Goal: Communication & Community: Answer question/provide support

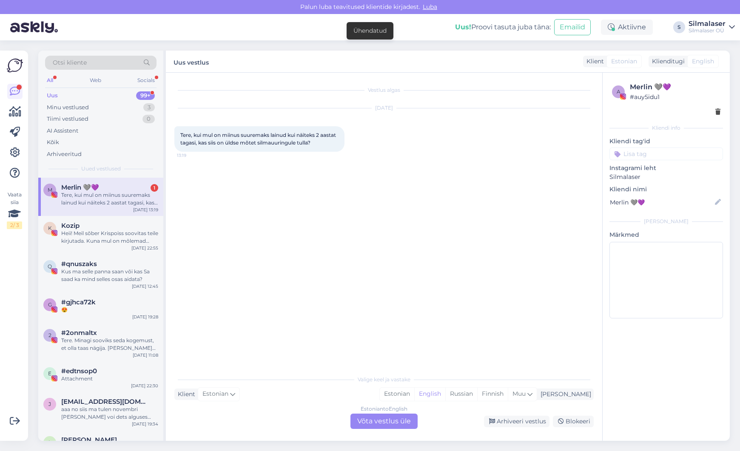
click at [127, 191] on div "Tere, kui mul on miinus suuremaks lainud kui näiteks 2 aastat tagasi, kas siis …" at bounding box center [109, 198] width 97 height 15
click at [52, 96] on div "Uus" at bounding box center [52, 95] width 11 height 9
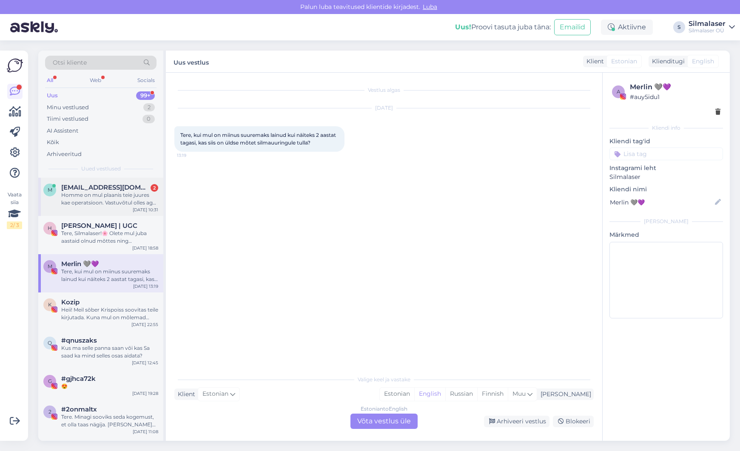
click at [93, 190] on span "[EMAIL_ADDRESS][DOMAIN_NAME]" at bounding box center [105, 188] width 88 height 8
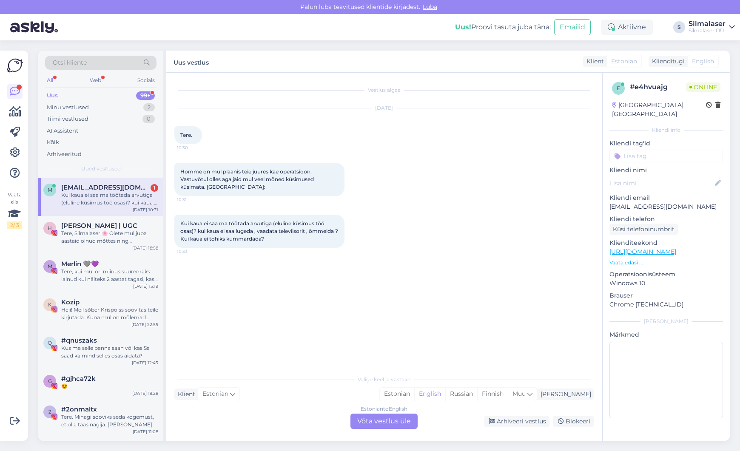
click at [389, 419] on div "Estonian to English Võta vestlus üle" at bounding box center [384, 421] width 67 height 15
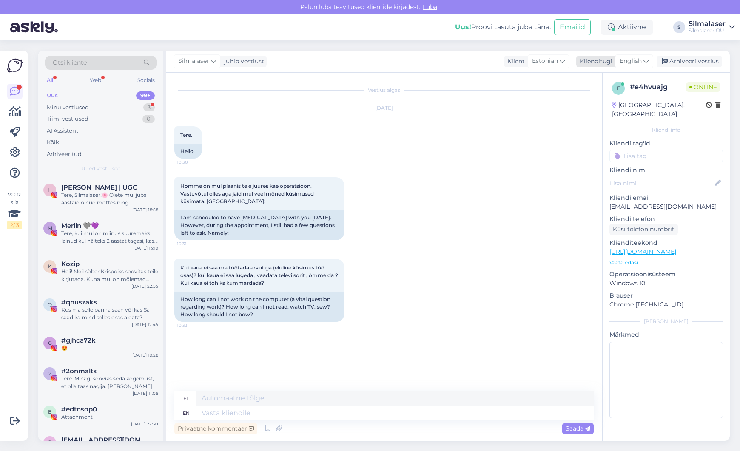
drag, startPoint x: 631, startPoint y: 62, endPoint x: 635, endPoint y: 66, distance: 5.4
click at [632, 63] on span "English" at bounding box center [631, 61] width 22 height 9
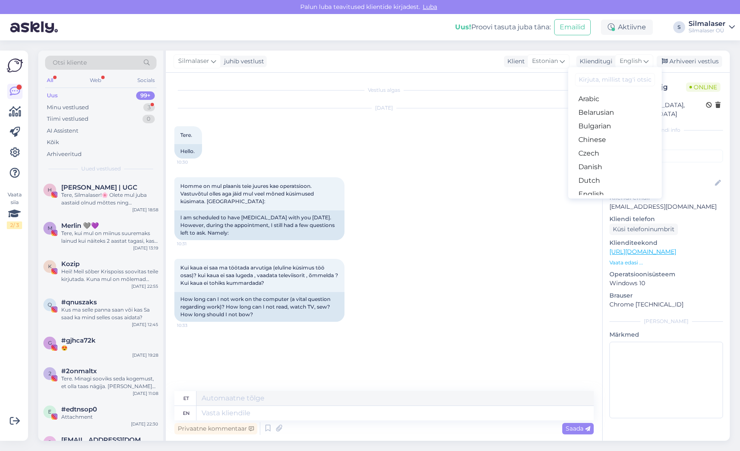
click at [600, 201] on link "Estonian" at bounding box center [615, 208] width 94 height 14
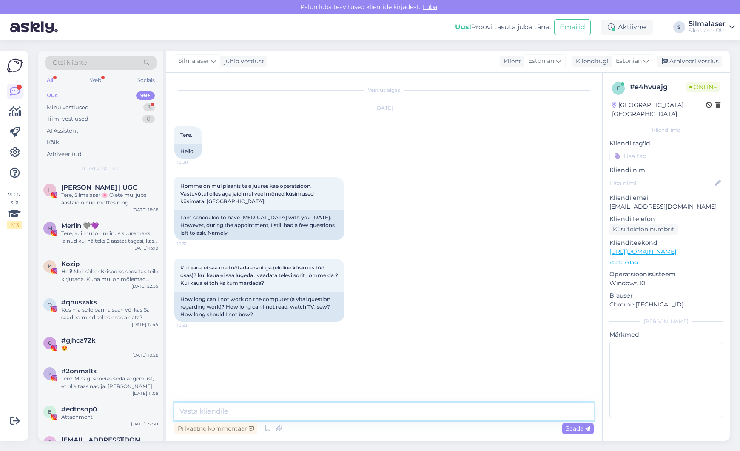
click at [194, 413] on textarea at bounding box center [383, 412] width 419 height 18
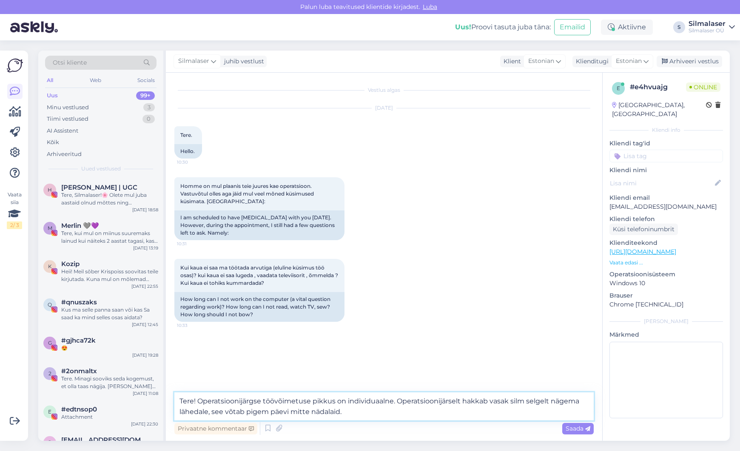
drag, startPoint x: 311, startPoint y: 413, endPoint x: 289, endPoint y: 413, distance: 21.3
click at [289, 413] on textarea "Tere! Operatsioonijärgse töövõimetuse pikkus on individuaalne. Operatsioonijärs…" at bounding box center [383, 407] width 419 height 28
click at [380, 406] on textarea "Tere! Operatsioonijärgse töövõimetuse pikkus on individuaalne. Operatsioonijärs…" at bounding box center [383, 407] width 419 height 28
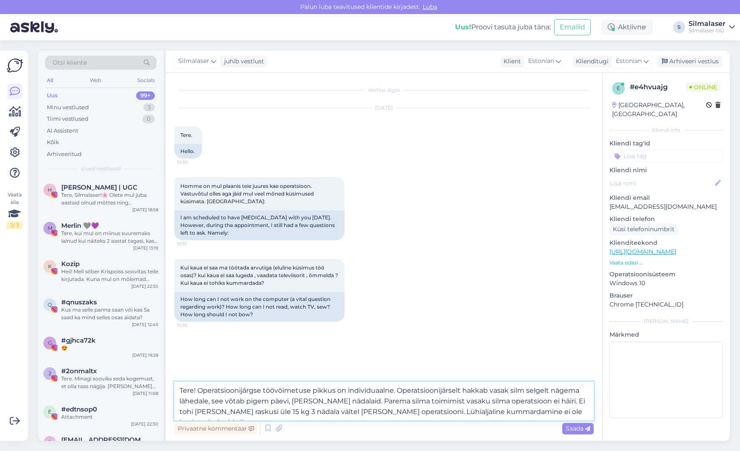
click at [450, 391] on textarea "Tere! Operatsioonijärgse töövõimetuse pikkus on individuaalne. Operatsioonijärs…" at bounding box center [383, 401] width 419 height 39
drag, startPoint x: 359, startPoint y: 401, endPoint x: 332, endPoint y: 401, distance: 27.2
click at [332, 401] on textarea "Tere! Operatsioonijärgse töövõimetuse pikkus on individuaalne. Operatsioonijärg…" at bounding box center [383, 401] width 419 height 39
click at [562, 416] on textarea "Tere! Operatsioonijärgse töövõimetuse pikkus on individuaalne. Operatsioonijärg…" at bounding box center [383, 401] width 419 height 39
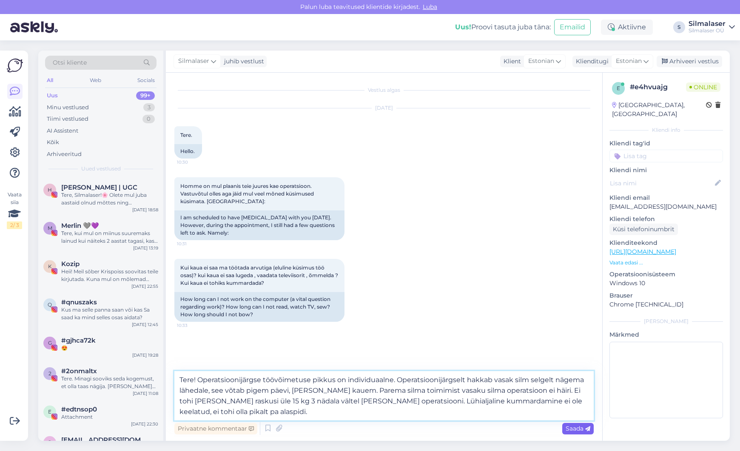
type textarea "Tere! Operatsioonijärgse töövõimetuse pikkus on individuaalne. Operatsioonijärg…"
click at [582, 429] on span "Saada" at bounding box center [578, 429] width 25 height 8
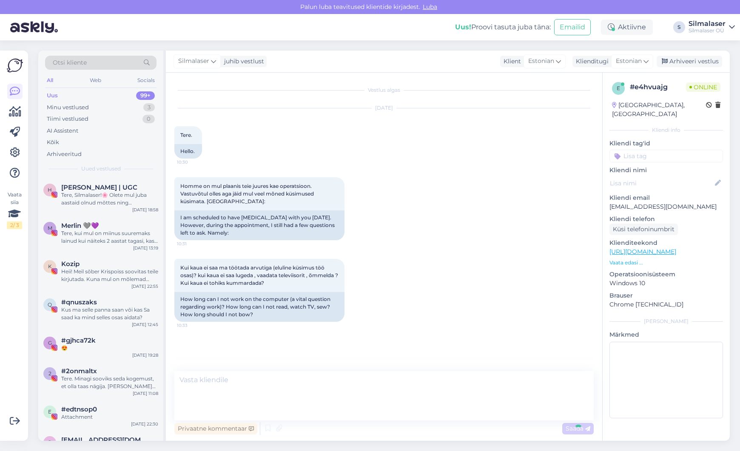
scroll to position [19, 0]
